Goal: Entertainment & Leisure: Consume media (video, audio)

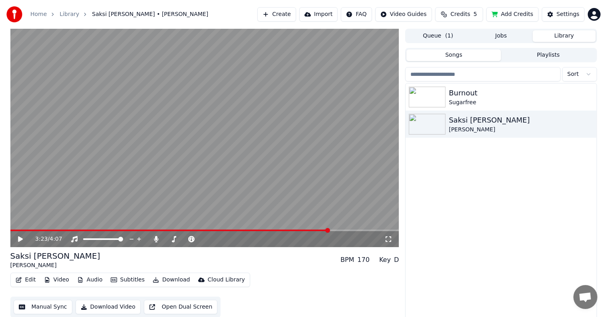
click at [270, 133] on video at bounding box center [204, 138] width 389 height 219
click at [107, 240] on span at bounding box center [103, 240] width 40 height 2
click at [106, 241] on span at bounding box center [107, 239] width 5 height 5
click at [105, 241] on span at bounding box center [107, 239] width 5 height 5
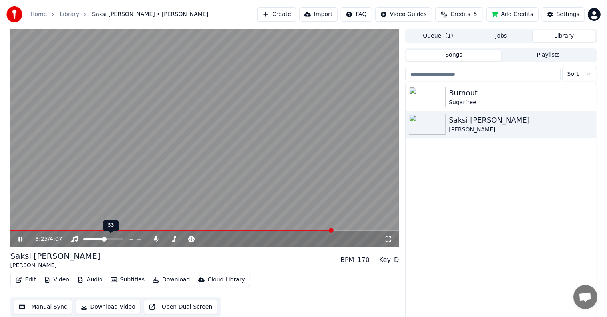
click at [103, 241] on span at bounding box center [104, 239] width 5 height 5
click at [103, 240] on span at bounding box center [104, 239] width 5 height 5
click at [103, 240] on span at bounding box center [103, 239] width 5 height 5
click at [475, 97] on div "Burnout" at bounding box center [521, 92] width 144 height 11
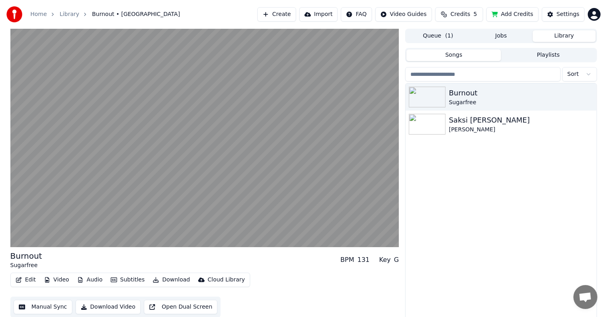
click at [425, 13] on html "Home Library Burnout • Sugarfree Create Import FAQ Video Guides Credits 5 Add C…" at bounding box center [303, 158] width 607 height 317
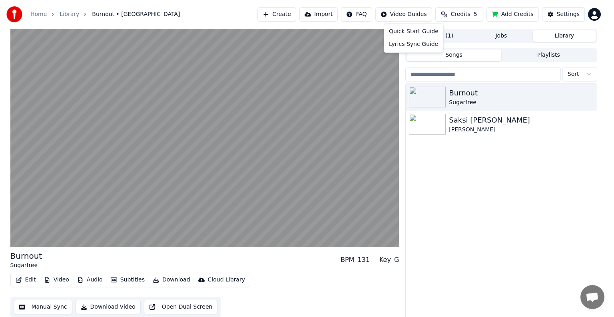
click at [425, 13] on html "Home Library Burnout • Sugarfree Create Import FAQ Video Guides Credits 5 Add C…" at bounding box center [307, 158] width 614 height 317
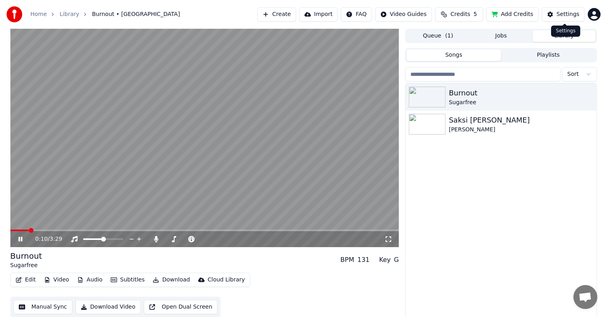
click at [567, 14] on div "Settings" at bounding box center [568, 14] width 23 height 8
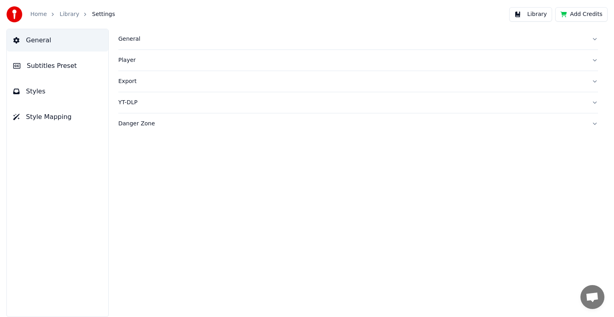
click at [65, 39] on button "General" at bounding box center [57, 40] width 101 height 22
click at [543, 13] on button "Library" at bounding box center [530, 14] width 43 height 14
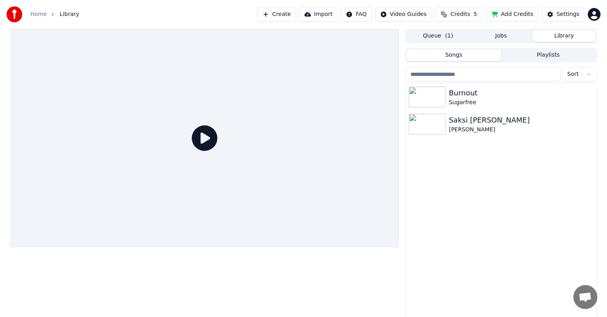
drag, startPoint x: 493, startPoint y: 211, endPoint x: 470, endPoint y: 210, distance: 22.8
click at [490, 209] on div "Burnout Sugarfree Saksi Ang Langit December Avenue" at bounding box center [501, 201] width 191 height 237
click at [467, 211] on div "Burnout Sugarfree Saksi Ang Langit December Avenue" at bounding box center [501, 201] width 191 height 237
click at [506, 80] on input "search" at bounding box center [482, 74] width 155 height 14
click at [506, 92] on div "Burnout" at bounding box center [517, 92] width 136 height 11
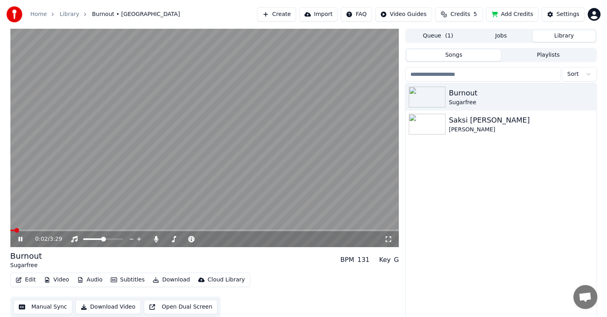
click at [97, 257] on div "Burnout Sugarfree BPM 131 Key G" at bounding box center [204, 259] width 389 height 19
click at [453, 15] on button "Credits 5" at bounding box center [459, 14] width 48 height 14
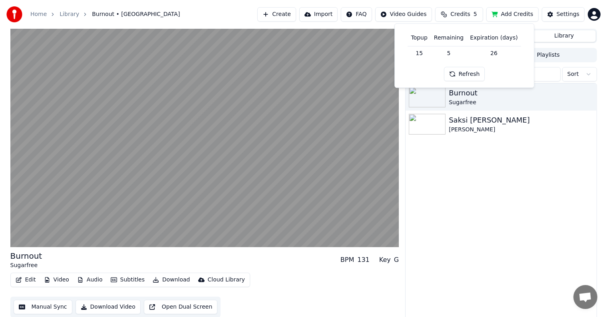
click at [454, 12] on button "Credits 5" at bounding box center [459, 14] width 48 height 14
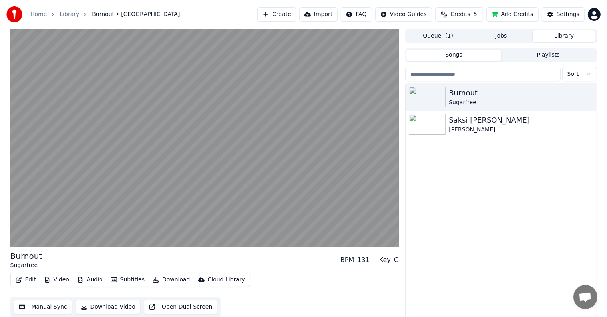
click at [454, 12] on button "Credits 5" at bounding box center [459, 14] width 48 height 14
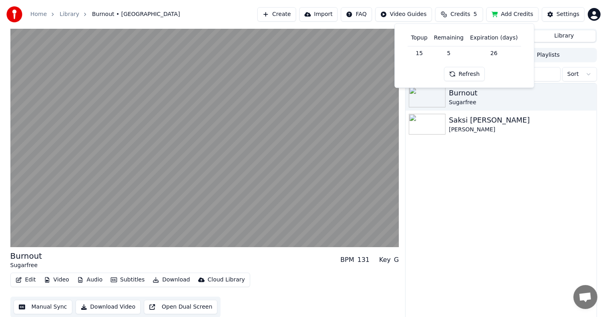
click at [459, 72] on button "Refresh" at bounding box center [464, 74] width 41 height 14
click at [463, 16] on span "Credits" at bounding box center [460, 14] width 20 height 8
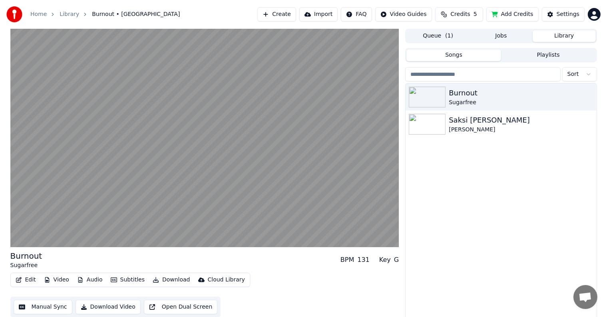
click at [467, 3] on div "Home Library Burnout • Sugarfree Create Import FAQ Video Guides Credits 5 Add C…" at bounding box center [303, 14] width 607 height 29
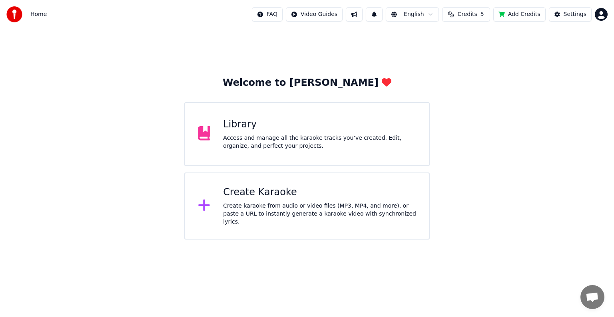
click at [350, 156] on div "Library Access and manage all the karaoke tracks you’ve created. Edit, organize…" at bounding box center [306, 134] width 245 height 64
